Goal: Complete application form

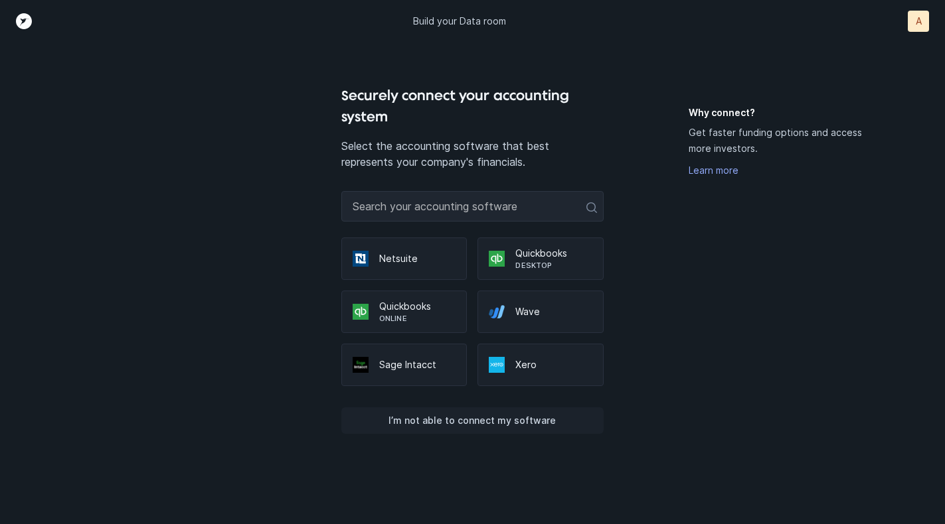
click at [456, 422] on p "I’m not able to connect my software" at bounding box center [471, 421] width 167 height 16
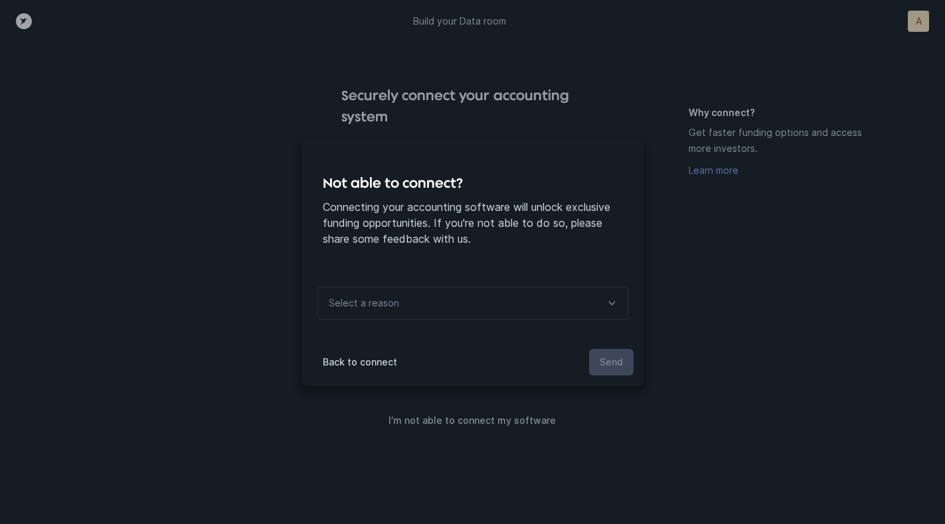
click at [463, 307] on div "Select a reason" at bounding box center [472, 303] width 311 height 33
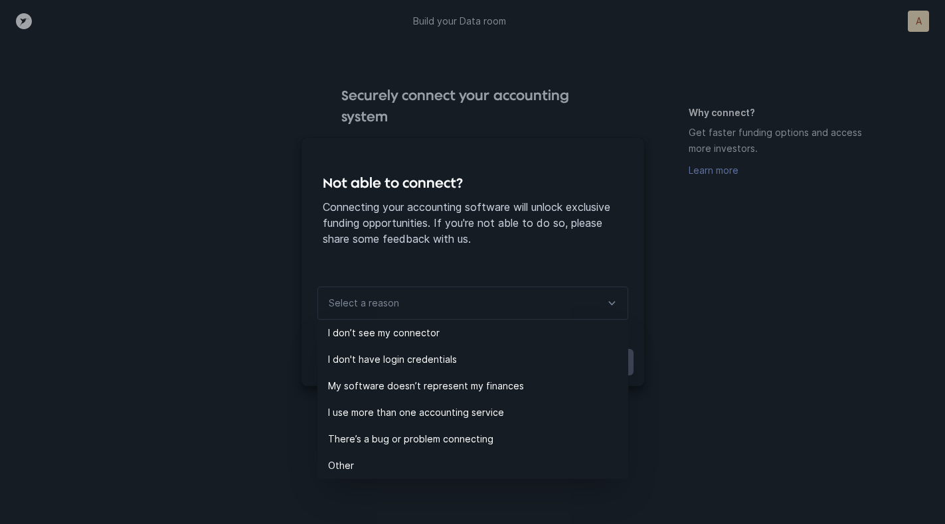
click at [463, 307] on div "Select a reason" at bounding box center [472, 303] width 311 height 33
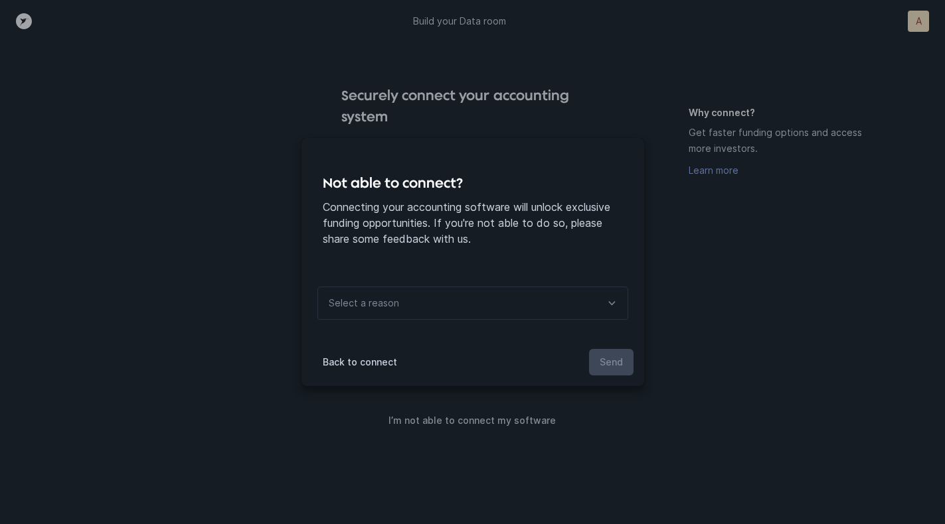
click at [532, 428] on div "Not able to connect? Connecting your accounting software will unlock exclusive …" at bounding box center [472, 262] width 945 height 524
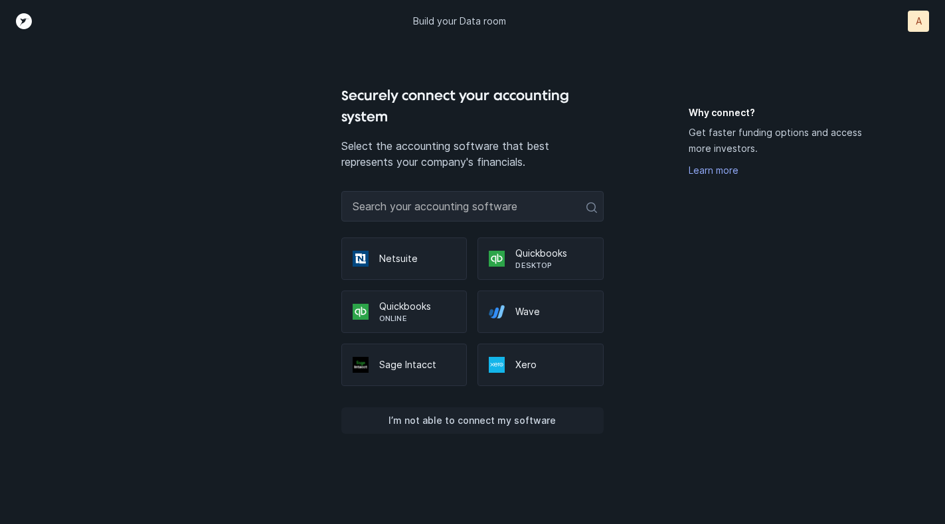
click at [510, 424] on p "I’m not able to connect my software" at bounding box center [471, 421] width 167 height 16
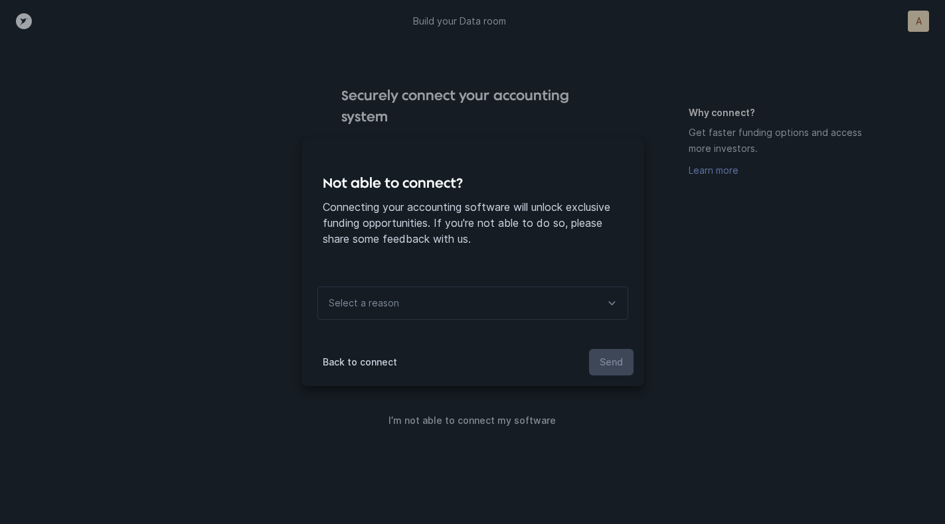
click at [414, 313] on div "Select a reason" at bounding box center [472, 303] width 311 height 33
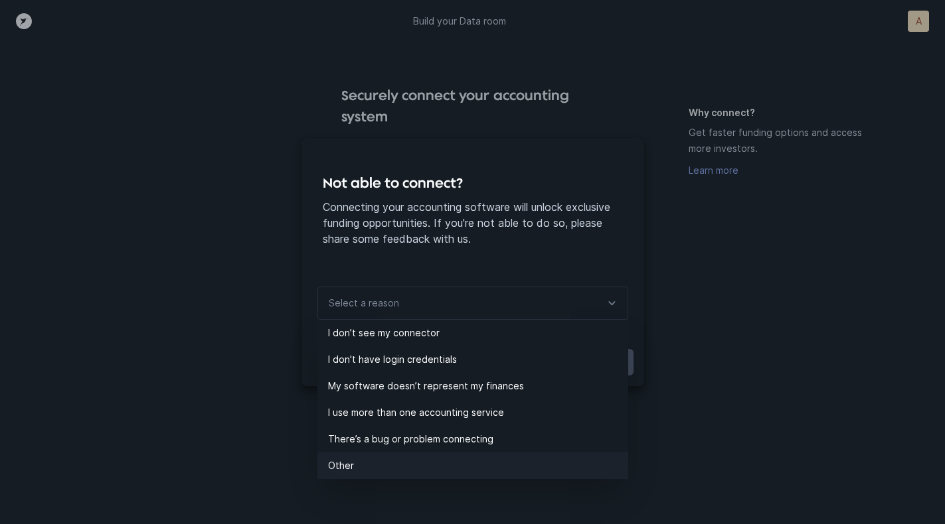
click at [445, 462] on p "Other" at bounding box center [478, 466] width 300 height 16
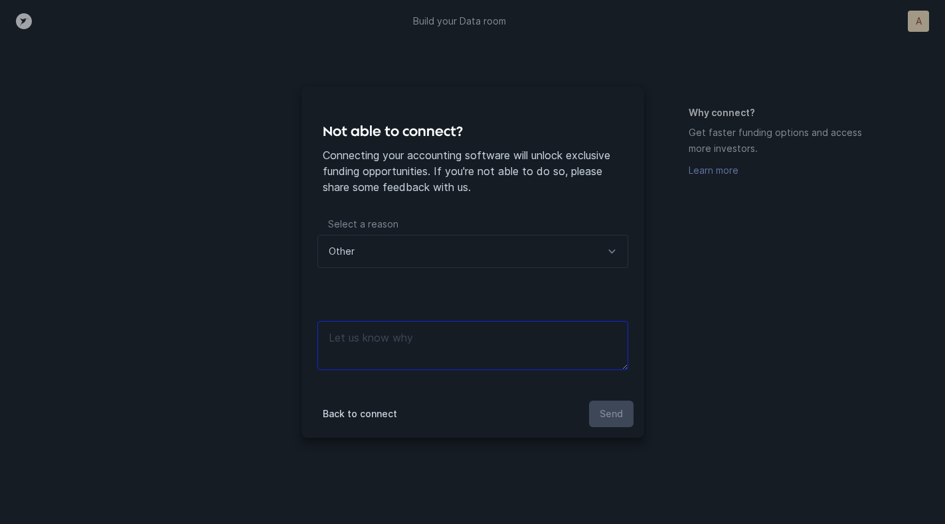
click at [422, 349] on textarea at bounding box center [472, 345] width 311 height 49
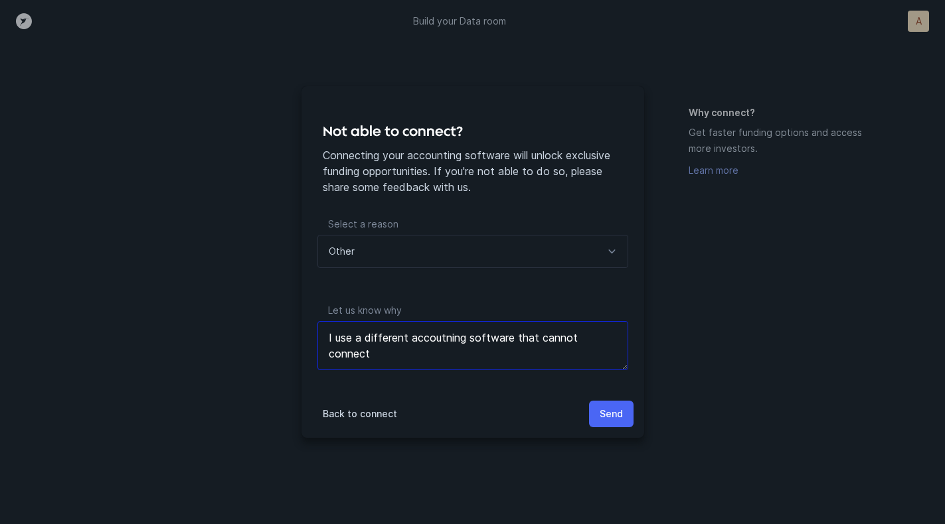
type textarea "I use a different accoutning software that cannot connect"
click at [610, 420] on p "Send" at bounding box center [610, 414] width 23 height 16
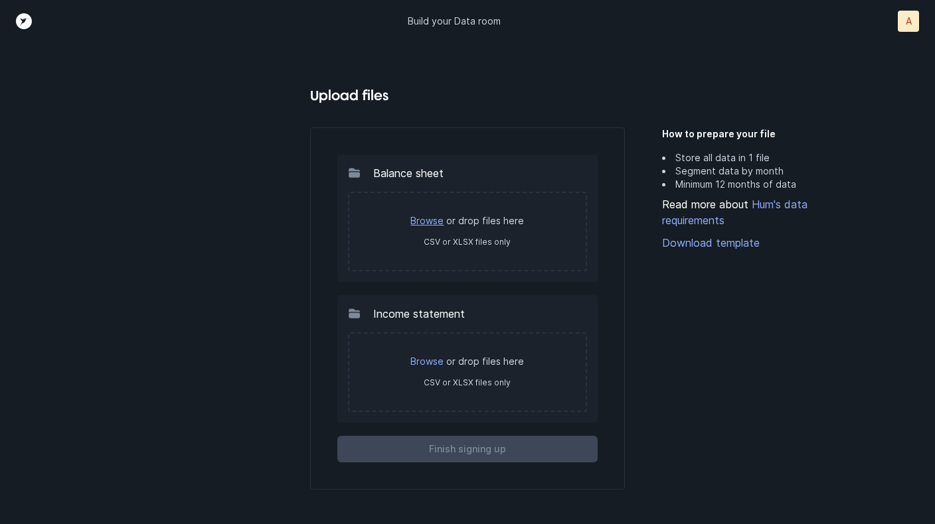
click at [429, 222] on link "Browse" at bounding box center [426, 220] width 33 height 11
click at [427, 216] on link "Browse" at bounding box center [426, 220] width 33 height 11
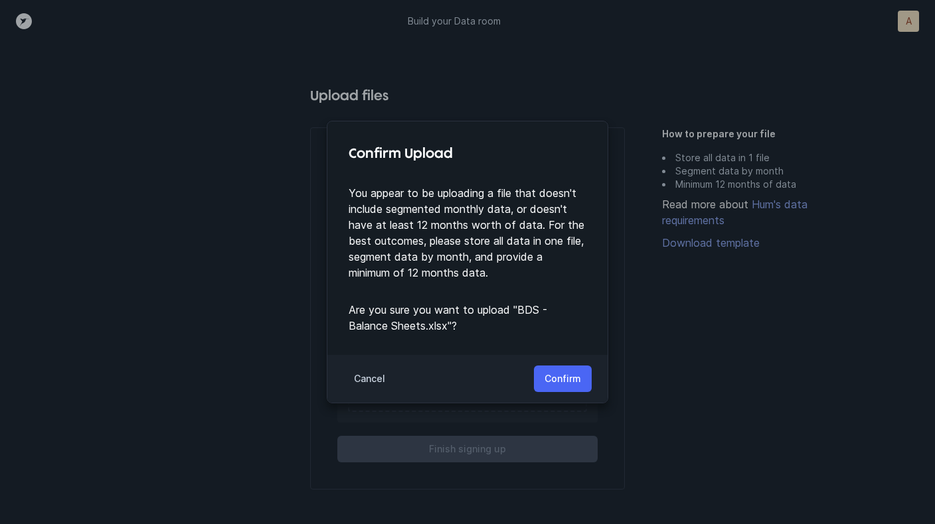
click at [570, 380] on p "Confirm" at bounding box center [562, 379] width 37 height 16
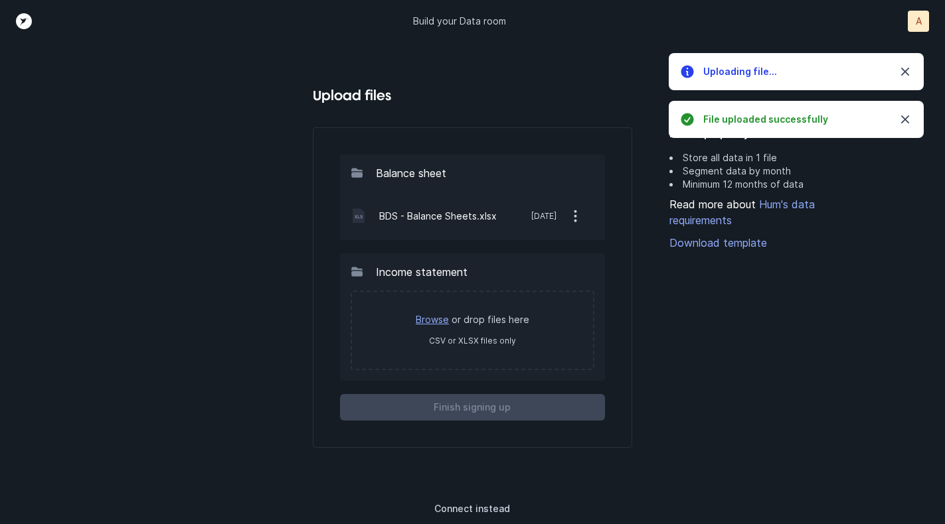
click at [437, 315] on link "Browse" at bounding box center [432, 319] width 33 height 11
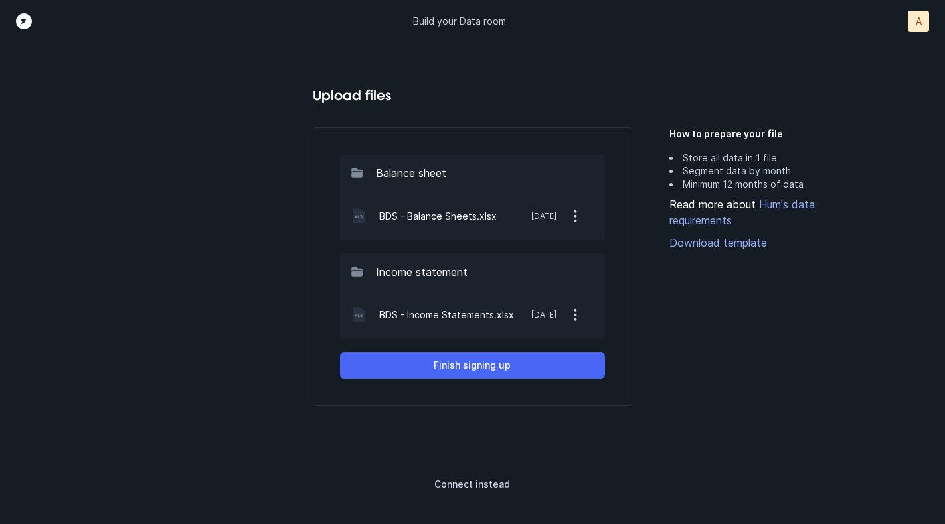
click at [475, 364] on p "Finish signing up" at bounding box center [471, 366] width 77 height 16
